Goal: Task Accomplishment & Management: Manage account settings

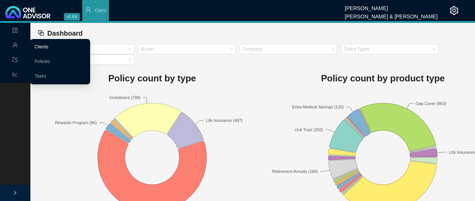
click at [43, 48] on link "Clients" at bounding box center [42, 46] width 14 height 5
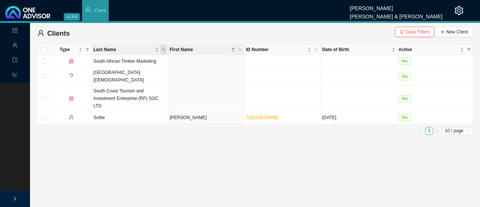
click at [163, 47] on span "Last Name" at bounding box center [163, 49] width 7 height 11
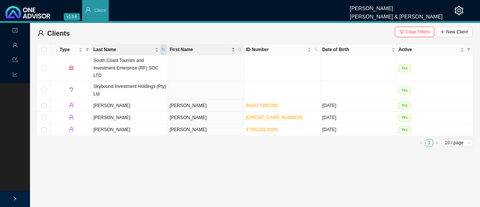
click at [165, 48] on icon "search" at bounding box center [164, 50] width 4 height 4
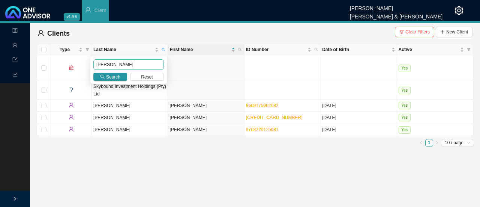
click at [119, 59] on div "[PERSON_NAME] Search Reset" at bounding box center [128, 69] width 77 height 27
click at [110, 65] on input "sutton" at bounding box center [128, 64] width 71 height 11
type input "suttie"
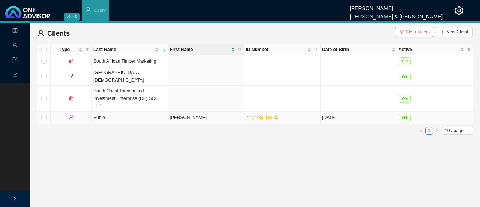
click at [95, 111] on td "Suttie" at bounding box center [130, 117] width 76 height 12
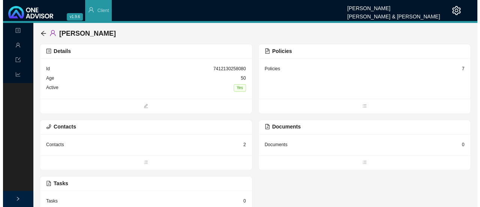
scroll to position [18, 0]
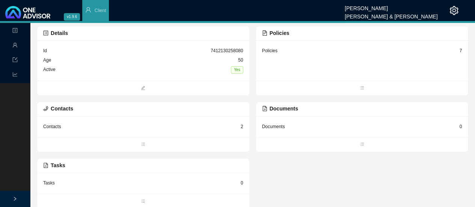
click at [71, 128] on div "Contacts 2" at bounding box center [143, 126] width 200 height 9
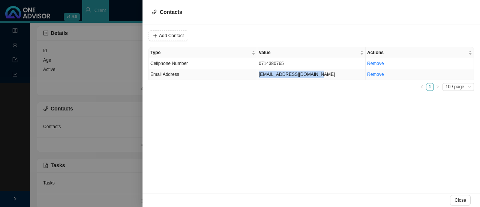
drag, startPoint x: 312, startPoint y: 73, endPoint x: 257, endPoint y: 73, distance: 54.8
click at [257, 73] on td "nataliesuttie5@gmail.com" at bounding box center [311, 74] width 108 height 11
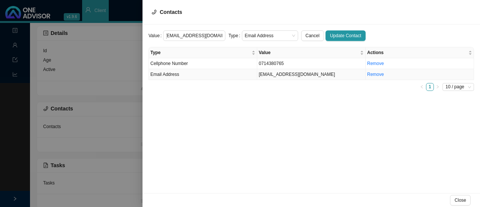
scroll to position [0, 0]
drag, startPoint x: 310, startPoint y: 74, endPoint x: 258, endPoint y: 72, distance: 51.8
click at [258, 72] on td "nataliesuttie5@gmail.com" at bounding box center [311, 74] width 108 height 11
drag, startPoint x: 216, startPoint y: 34, endPoint x: 136, endPoint y: 30, distance: 80.4
click at [136, 30] on div "Contacts Value nataliesuttie5@gmail.com Type Email Address Cancel Update Contac…" at bounding box center [240, 103] width 480 height 207
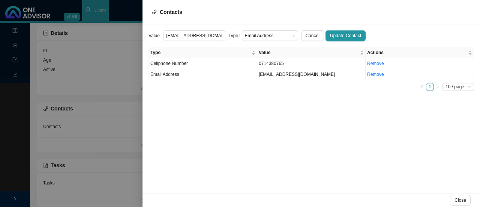
click at [78, 144] on div at bounding box center [240, 103] width 480 height 207
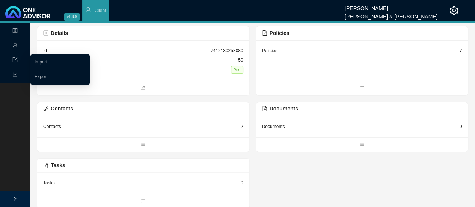
click at [16, 58] on icon "import" at bounding box center [14, 59] width 5 height 5
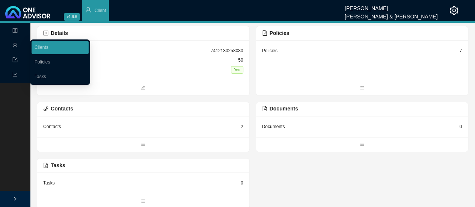
click at [19, 45] on span "Management" at bounding box center [29, 45] width 35 height 5
click at [41, 75] on link "Tasks" at bounding box center [41, 76] width 12 height 5
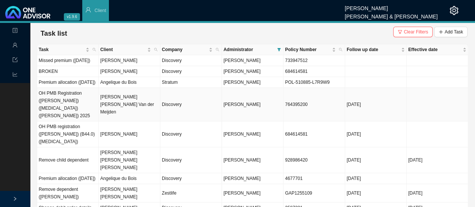
click at [127, 116] on td "Sarah Louise Van der Meijden" at bounding box center [130, 104] width 62 height 33
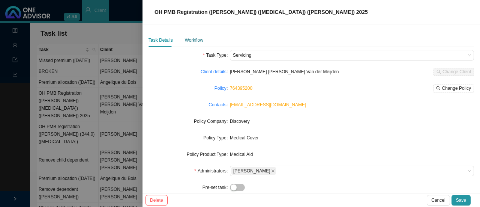
click at [200, 36] on div "Workflow" at bounding box center [194, 40] width 18 height 8
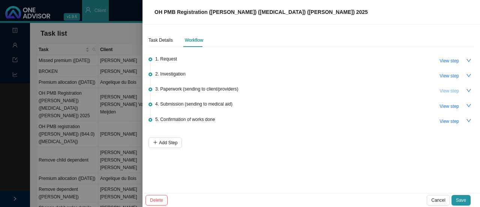
click at [457, 91] on span "View step" at bounding box center [450, 91] width 20 height 8
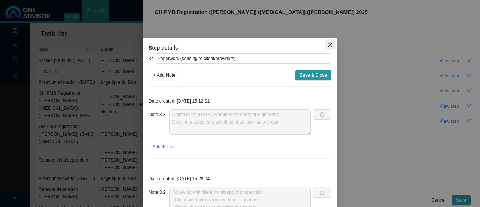
click at [326, 41] on button "Close" at bounding box center [330, 44] width 11 height 11
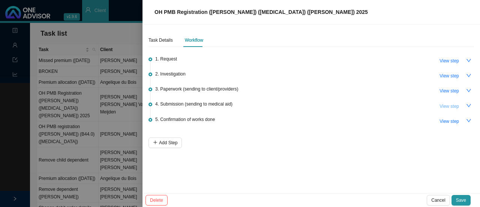
click at [450, 103] on span "View step" at bounding box center [450, 106] width 20 height 8
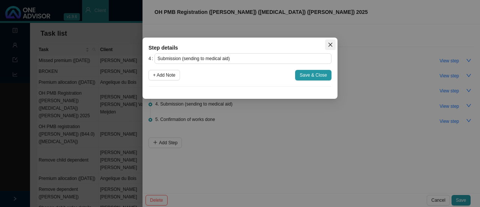
click at [327, 44] on span "Close" at bounding box center [330, 44] width 11 height 5
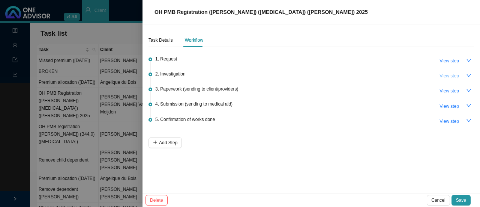
click at [452, 74] on span "View step" at bounding box center [450, 76] width 20 height 8
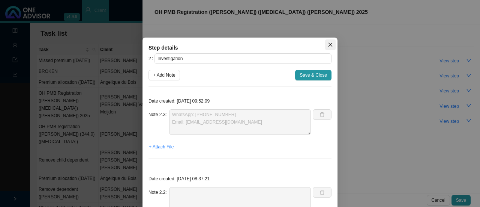
click at [326, 42] on button "Close" at bounding box center [330, 44] width 11 height 11
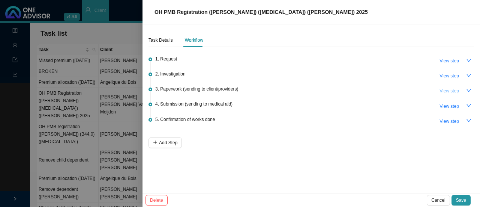
click at [451, 90] on span "View step" at bounding box center [450, 91] width 20 height 8
type input "Paperwork (sending to client/providers)"
type textarea "Called client 26.08.2025. Reminder to send through forms. Client mentioned she …"
type textarea "Follow up with client (whatsapp & phone call): - Client will send us form with …"
type textarea "- Sent client PMB form to complete and sign - Sent client W/App"
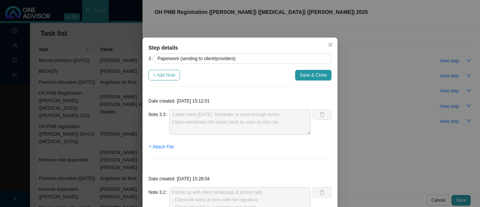
click at [176, 74] on button "+ Add Note" at bounding box center [165, 75] width 32 height 11
type textarea "Called client 26.08.2025. Reminder to send through forms. Client mentioned she …"
type textarea "Follow up with client (whatsapp & phone call): - Client will send us form with …"
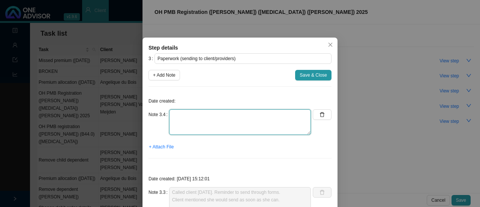
click at [179, 122] on textarea at bounding box center [240, 122] width 142 height 26
type textarea "s"
paste textarea "Sarah van der Meijden <sarahlouisevdm@gmail.com>"
drag, startPoint x: 236, startPoint y: 125, endPoint x: 213, endPoint y: 110, distance: 27.6
click at [213, 110] on textarea "Sent forms to provider: Sarah van der Meijden <sarahlouisevdm@gmail.com>" at bounding box center [240, 122] width 142 height 26
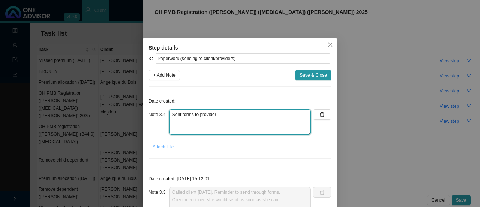
type textarea "Sent forms to provider"
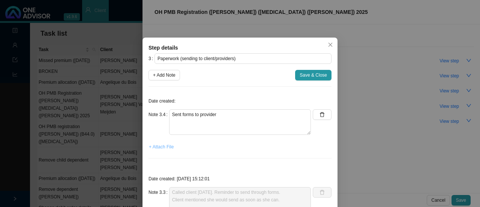
click at [160, 147] on span "+ Attach File" at bounding box center [161, 147] width 25 height 8
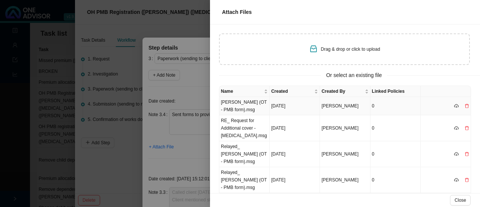
click at [246, 105] on td "Everly-Grace (OT - PMB form).msg" at bounding box center [244, 106] width 50 height 18
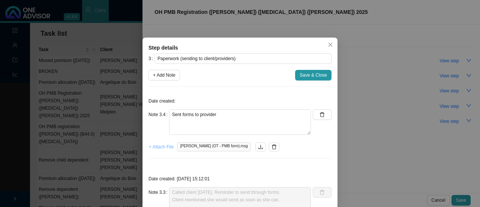
click at [163, 147] on span "+ Attach File" at bounding box center [161, 147] width 25 height 8
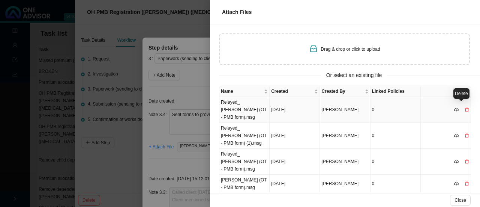
click at [465, 107] on icon "delete" at bounding box center [467, 109] width 4 height 4
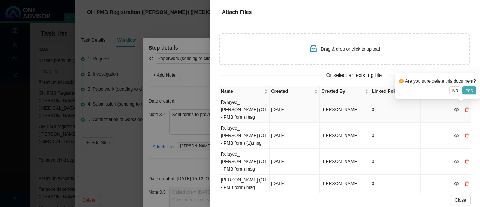
click at [466, 90] on button "Yes" at bounding box center [470, 90] width 14 height 8
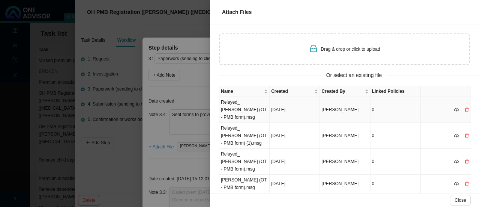
click at [236, 107] on td "Relayed_ Everly-Grace (OT - PMB form).msg" at bounding box center [244, 110] width 50 height 26
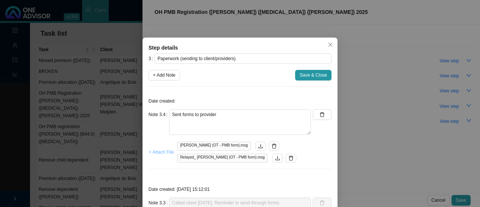
click at [159, 150] on span "+ Attach File" at bounding box center [161, 152] width 25 height 8
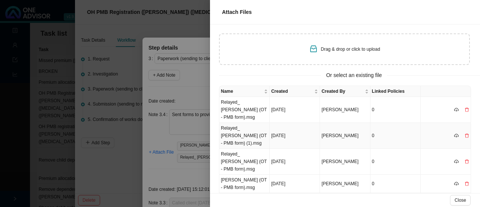
click at [244, 126] on td "Relayed_ Everly-Grace (OT - PMB form) (1).msg" at bounding box center [244, 136] width 50 height 26
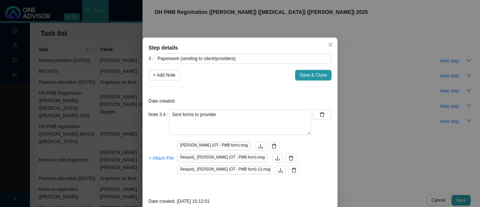
click at [298, 150] on div "+ Attach File Everly-Grace (OT - PMB form).msg Relayed_ Everly-Grace (OT - PMB …" at bounding box center [240, 157] width 183 height 33
click at [308, 71] on button "Save & Close" at bounding box center [313, 75] width 36 height 11
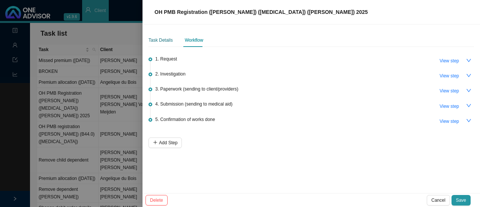
click at [166, 41] on div "Task Details" at bounding box center [161, 40] width 24 height 8
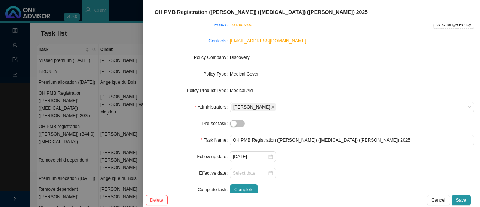
scroll to position [77, 0]
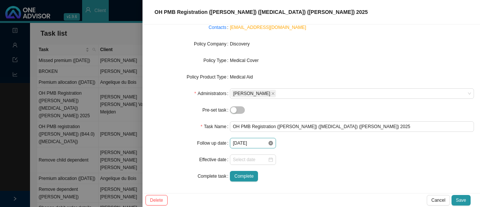
click at [269, 143] on icon "close-circle" at bounding box center [271, 143] width 5 height 5
click at [266, 142] on div at bounding box center [253, 143] width 40 height 8
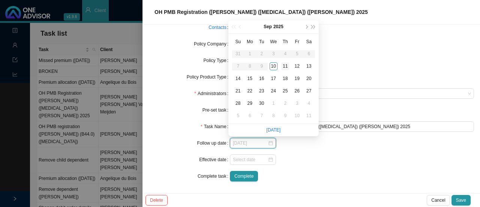
type input "2025-09-11"
click at [283, 64] on div "11" at bounding box center [285, 66] width 8 height 8
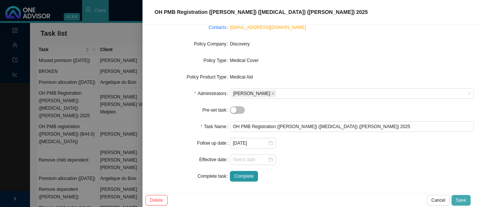
click at [459, 199] on span "Save" at bounding box center [461, 200] width 10 height 8
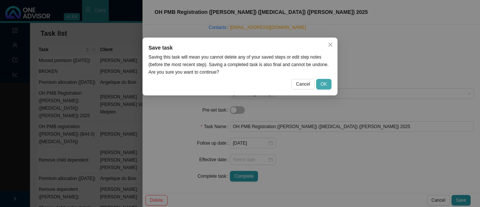
click at [326, 81] on span "OK" at bounding box center [324, 84] width 6 height 8
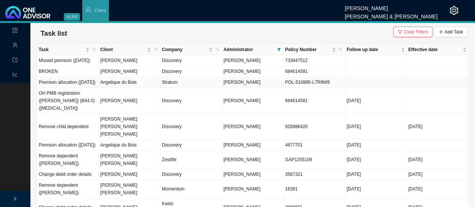
click at [182, 88] on td "Stratum" at bounding box center [191, 82] width 62 height 11
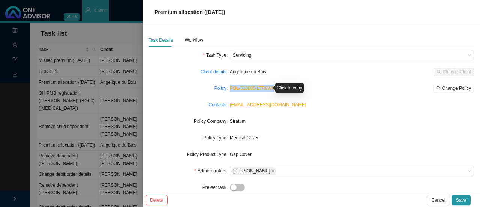
drag, startPoint x: 274, startPoint y: 91, endPoint x: 229, endPoint y: 87, distance: 44.8
click at [230, 87] on div "POL-510885-L7R9W9 Change Policy" at bounding box center [352, 88] width 244 height 8
copy link "POL-510885-L7R9W9"
click at [109, 36] on div at bounding box center [240, 103] width 480 height 207
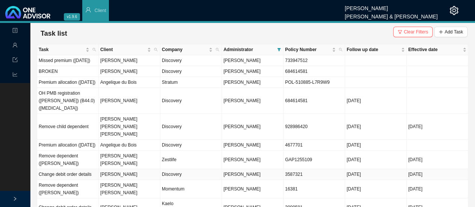
click at [114, 169] on td "Dean Storah" at bounding box center [130, 174] width 62 height 11
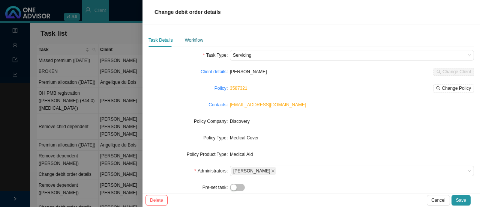
click at [186, 37] on div "Workflow" at bounding box center [194, 40] width 18 height 8
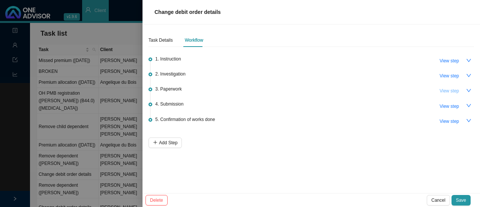
click at [451, 91] on span "View step" at bounding box center [450, 91] width 20 height 8
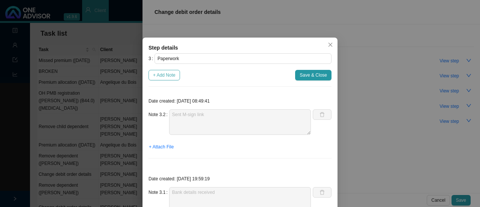
click at [167, 72] on span "+ Add Note" at bounding box center [164, 75] width 23 height 8
type textarea "Sent M-sign link"
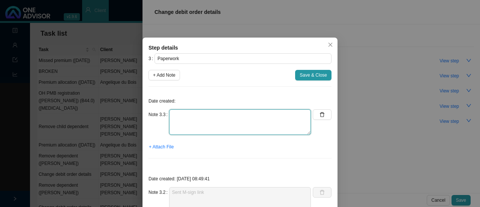
click at [188, 115] on textarea at bounding box center [240, 122] width 142 height 26
type textarea "M-sign sent back"
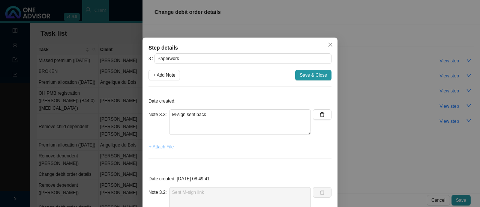
click at [161, 149] on span "+ Attach File" at bounding box center [161, 147] width 25 height 8
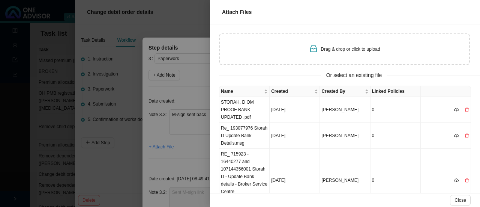
click at [284, 56] on div "Drag & drop or click to upload" at bounding box center [344, 49] width 251 height 32
type input "C:\fakepath\request-to-change-bank-details-form_STORAH.pdf"
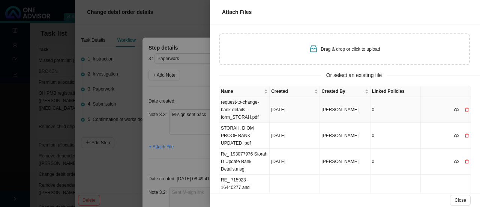
click at [243, 114] on td "request-to-change-bank-details-form_STORAH.pdf" at bounding box center [244, 110] width 50 height 26
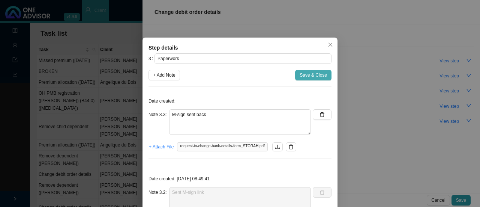
click at [305, 72] on span "Save & Close" at bounding box center [313, 75] width 27 height 8
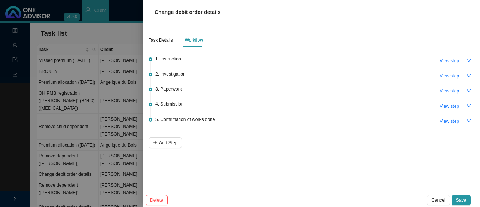
click at [213, 176] on div "Task Details Workflow 1. Instruction View step 2. Investigation View step 3. Pa…" at bounding box center [312, 108] width 338 height 168
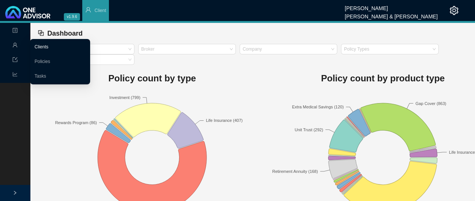
click at [48, 44] on link "Clients" at bounding box center [42, 46] width 14 height 5
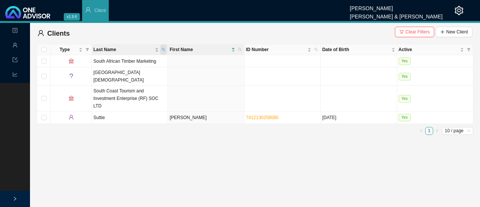
click at [162, 50] on icon "search" at bounding box center [164, 50] width 4 height 4
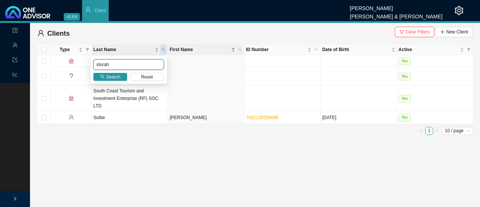
type input "storah"
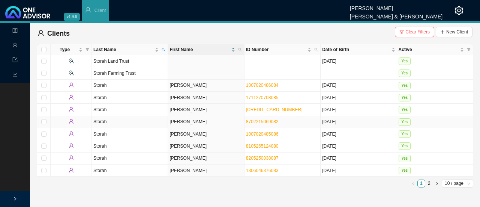
click at [170, 121] on td "[PERSON_NAME]" at bounding box center [206, 122] width 76 height 12
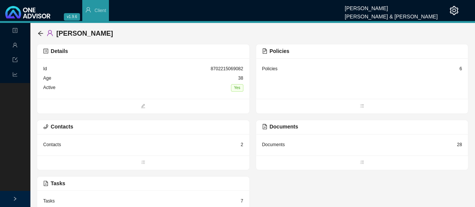
click at [172, 146] on div "Contacts 2" at bounding box center [143, 144] width 200 height 9
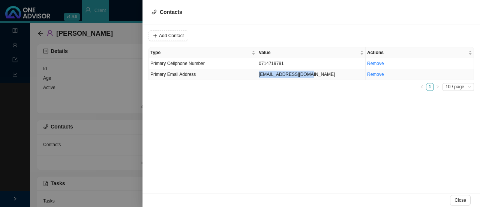
drag, startPoint x: 306, startPoint y: 74, endPoint x: 255, endPoint y: 73, distance: 50.7
click at [255, 73] on tr "Primary Email Address [EMAIL_ADDRESS][DOMAIN_NAME] Remove" at bounding box center [311, 74] width 325 height 11
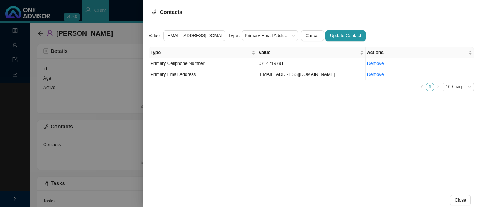
drag, startPoint x: 214, startPoint y: 33, endPoint x: 141, endPoint y: 31, distance: 73.2
click at [141, 31] on div "Contacts Value [EMAIL_ADDRESS][DOMAIN_NAME] Type Primary Email Address Cancel U…" at bounding box center [240, 103] width 480 height 207
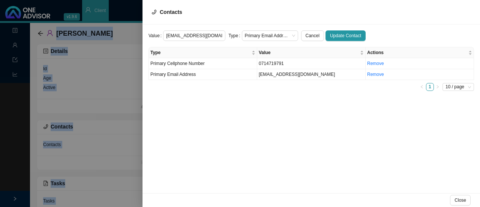
drag, startPoint x: 101, startPoint y: 24, endPoint x: 55, endPoint y: -35, distance: 74.9
click at [55, 0] on html "v1.9.6 [PERSON_NAME] & [PERSON_NAME] Client Landing Management Data Reports [PE…" at bounding box center [240, 103] width 480 height 207
